Goal: Information Seeking & Learning: Understand process/instructions

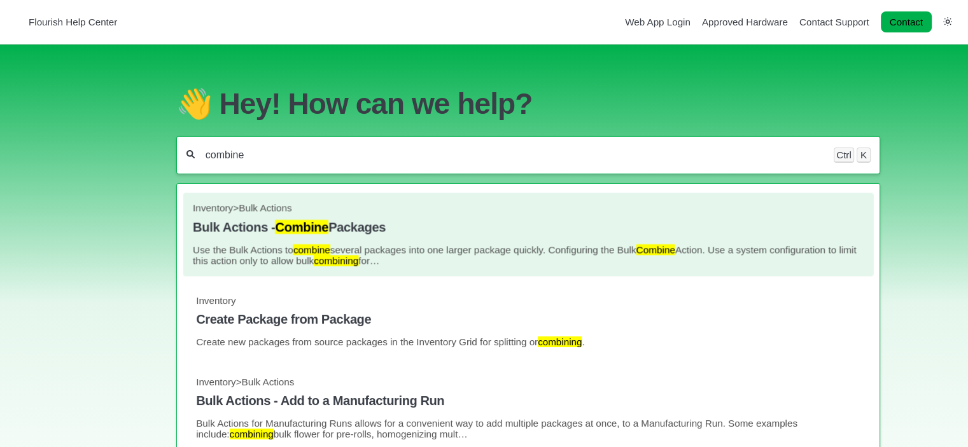
type input "combine"
click at [228, 211] on span "Inventory" at bounding box center [213, 208] width 40 height 11
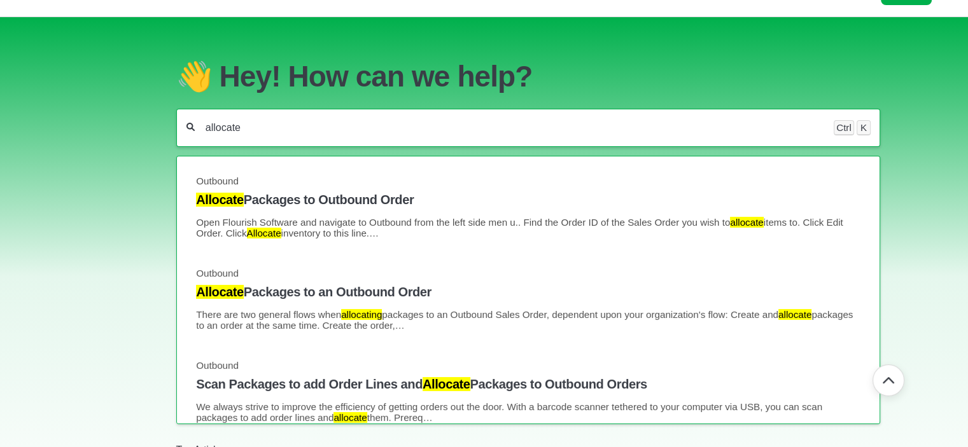
scroll to position [28, 0]
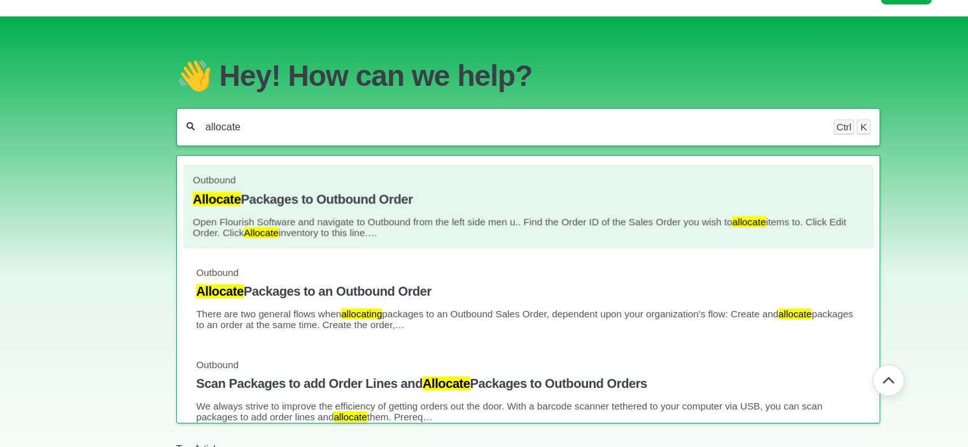
type input "allocate"
click at [358, 207] on h4 "Allocate Packages to Outbound Order" at bounding box center [528, 199] width 671 height 15
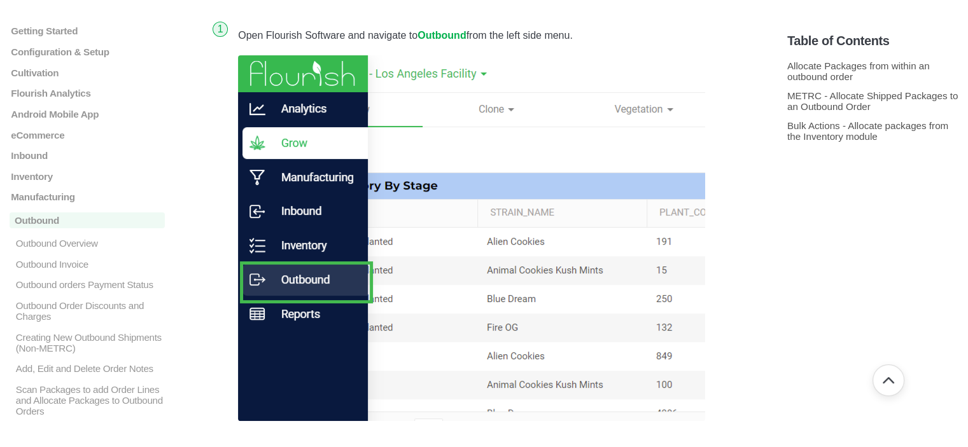
scroll to position [211, 0]
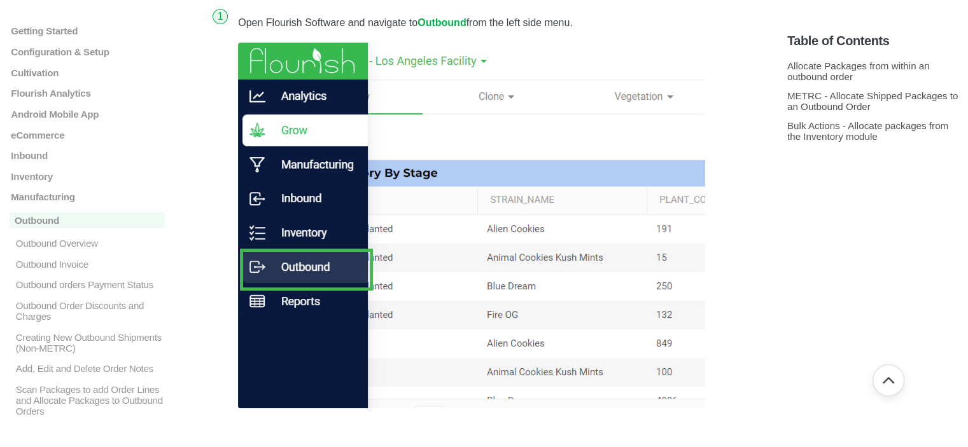
click at [797, 324] on section "Table of Contents Allocate Packages from within an outbound order METRC - Alloc…" at bounding box center [872, 221] width 171 height 416
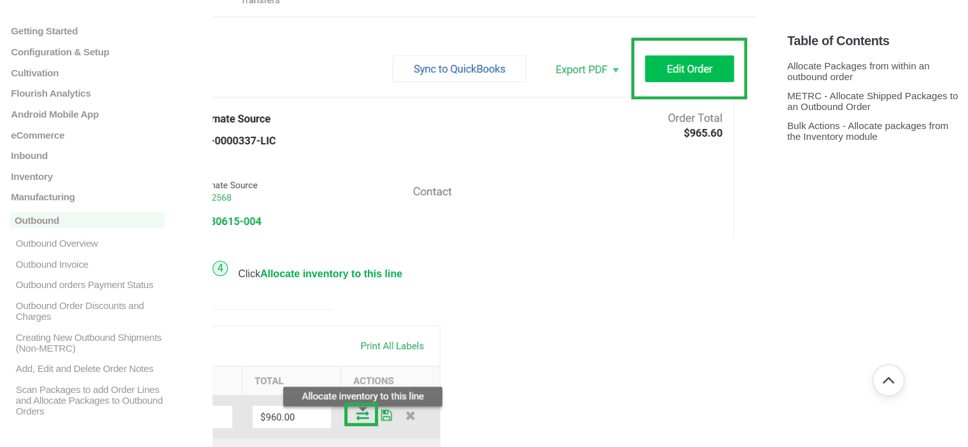
scroll to position [1015, 0]
